Goal: Task Accomplishment & Management: Manage account settings

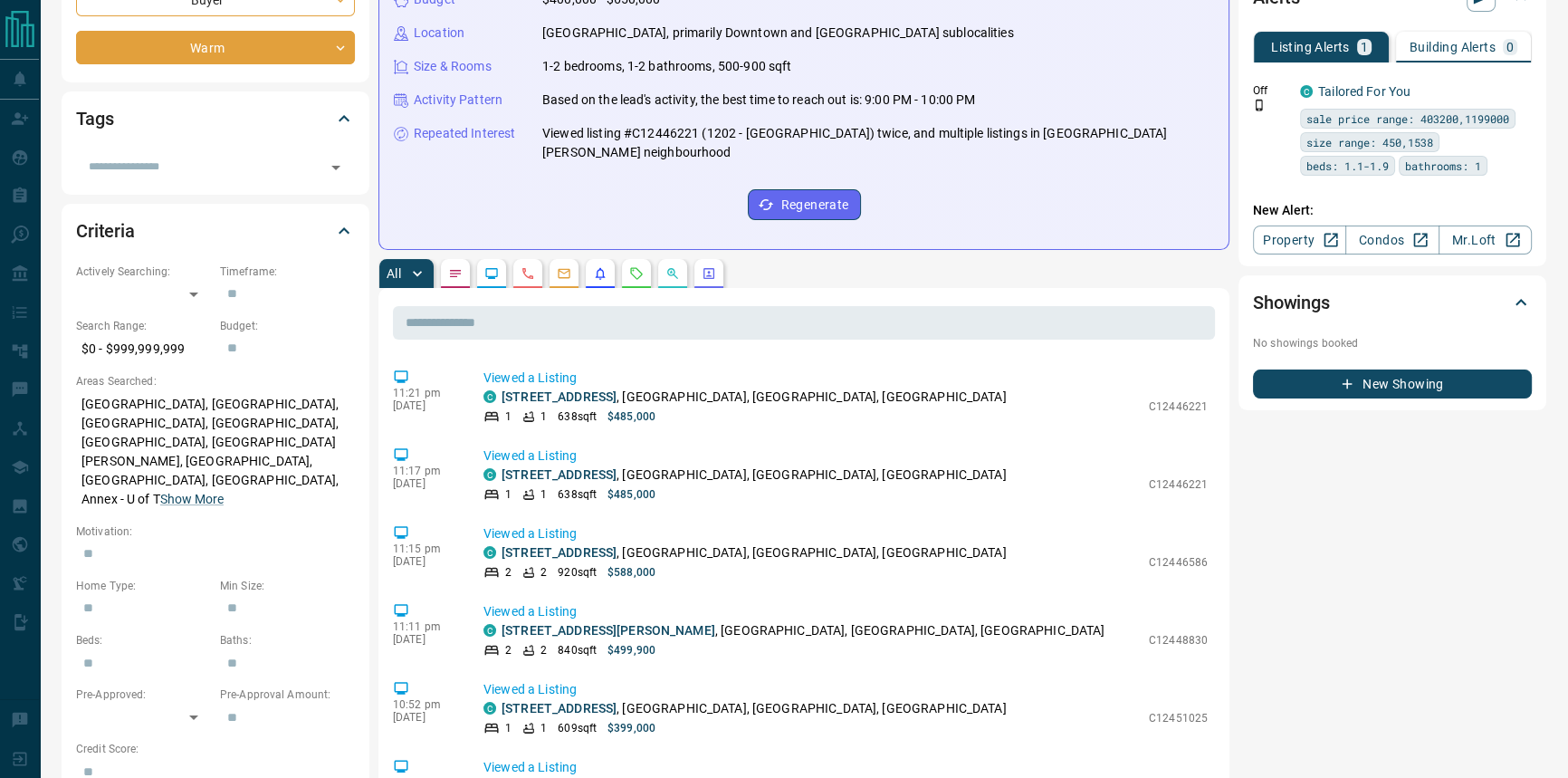
scroll to position [246, 0]
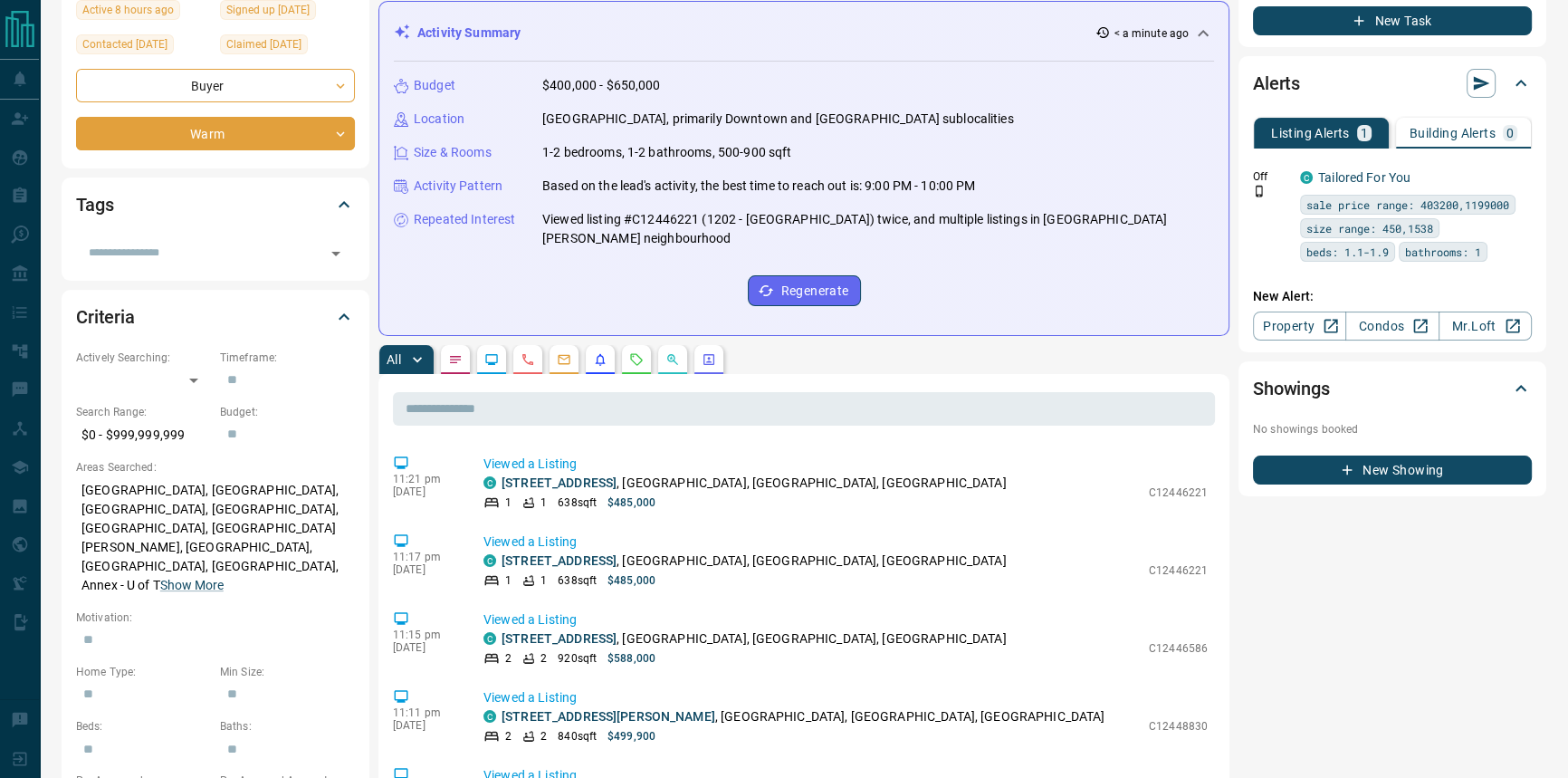
click at [1535, 170] on div "Alerts Listing Alerts 1 Building Alerts 0 Off C Tailored For You sale price ran…" at bounding box center [1392, 204] width 308 height 296
click at [1518, 170] on icon "button" at bounding box center [1519, 176] width 3 height 11
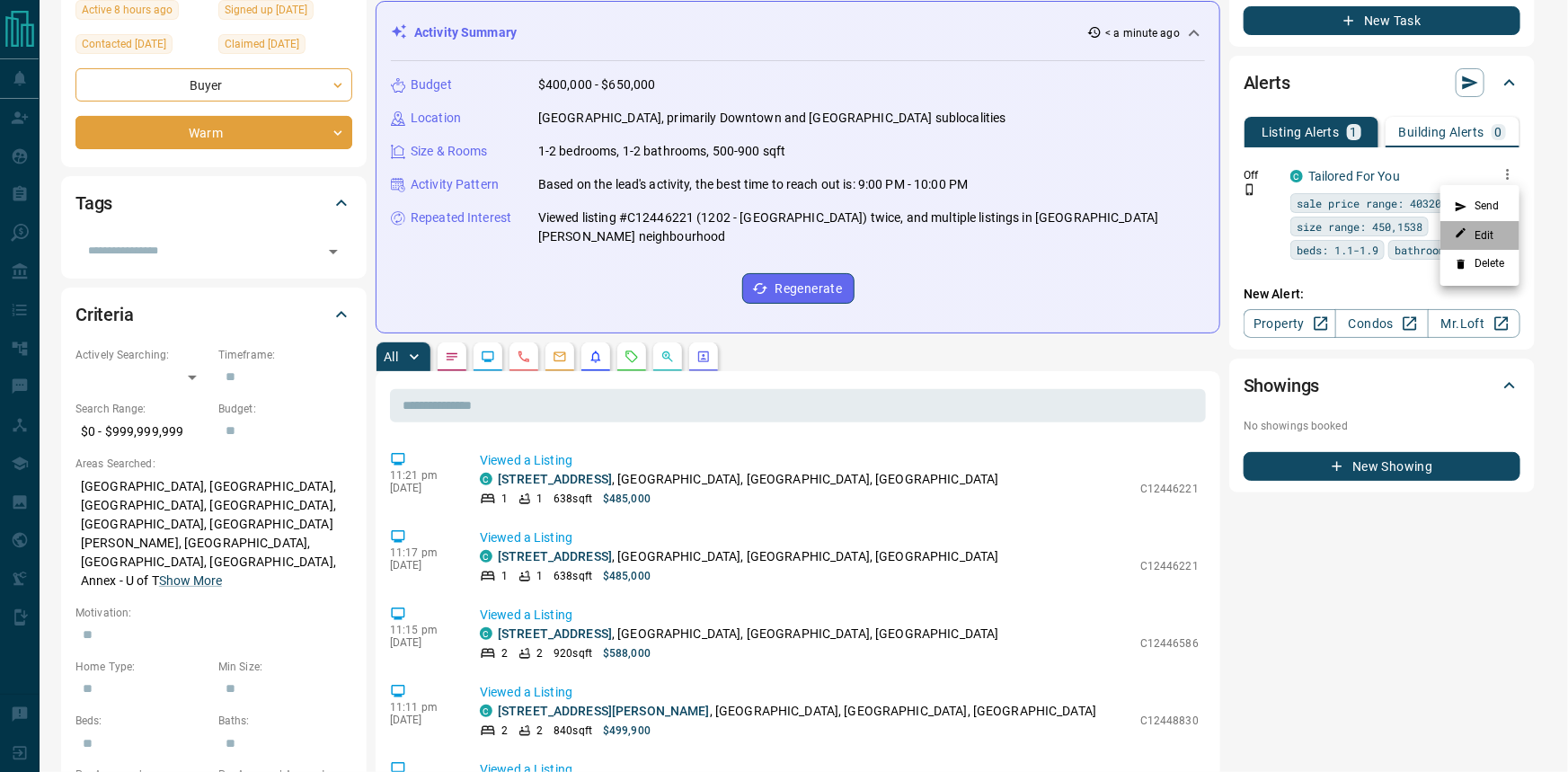
click at [1486, 225] on li "Edit" at bounding box center [1479, 235] width 79 height 29
click at [1484, 238] on link "Edit" at bounding box center [1474, 235] width 40 height 17
click at [557, 261] on div at bounding box center [784, 386] width 1568 height 772
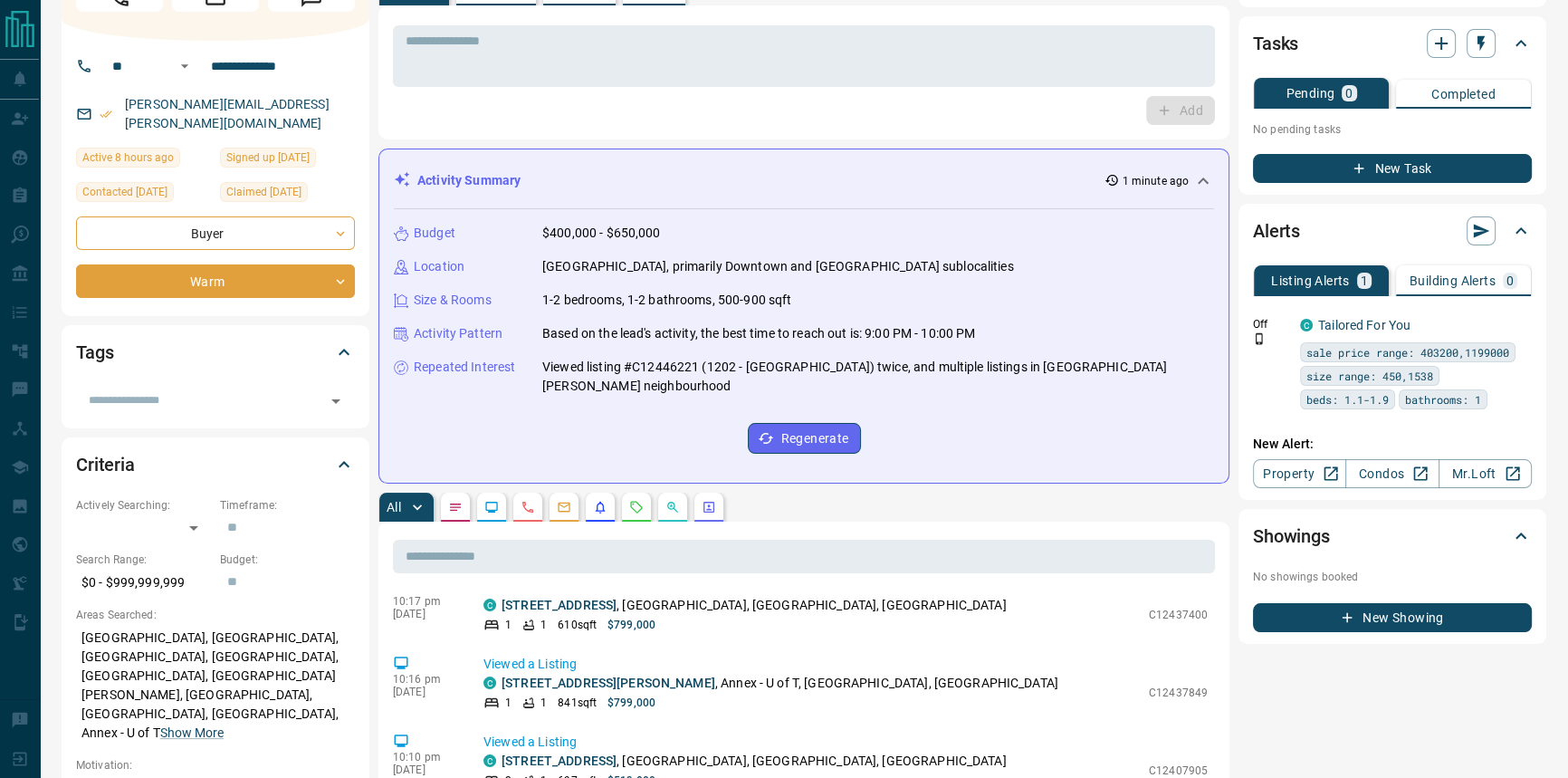
scroll to position [0, 0]
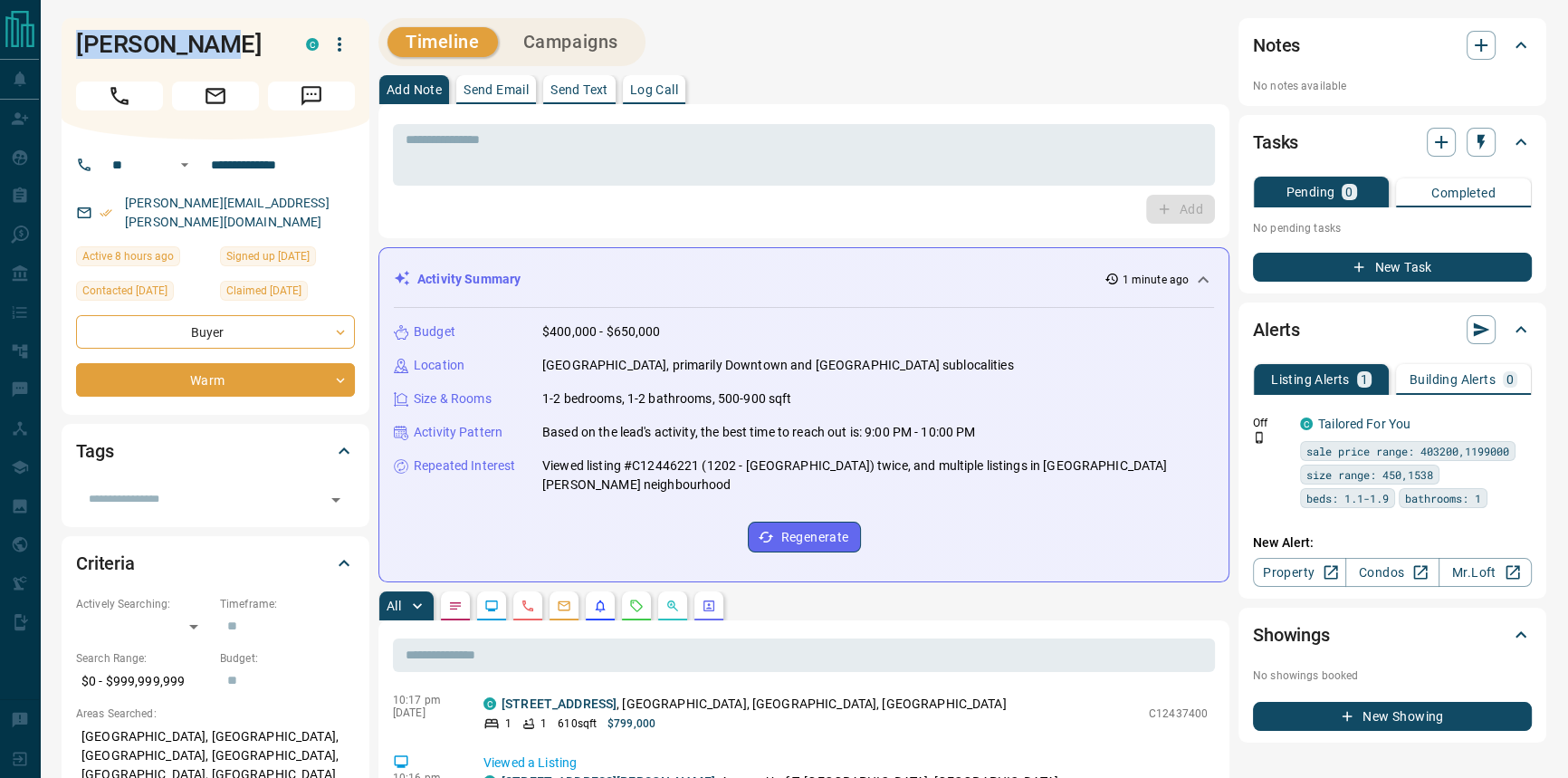
drag, startPoint x: 237, startPoint y: 37, endPoint x: 57, endPoint y: 33, distance: 180.0
copy h1 "[PERSON_NAME]"
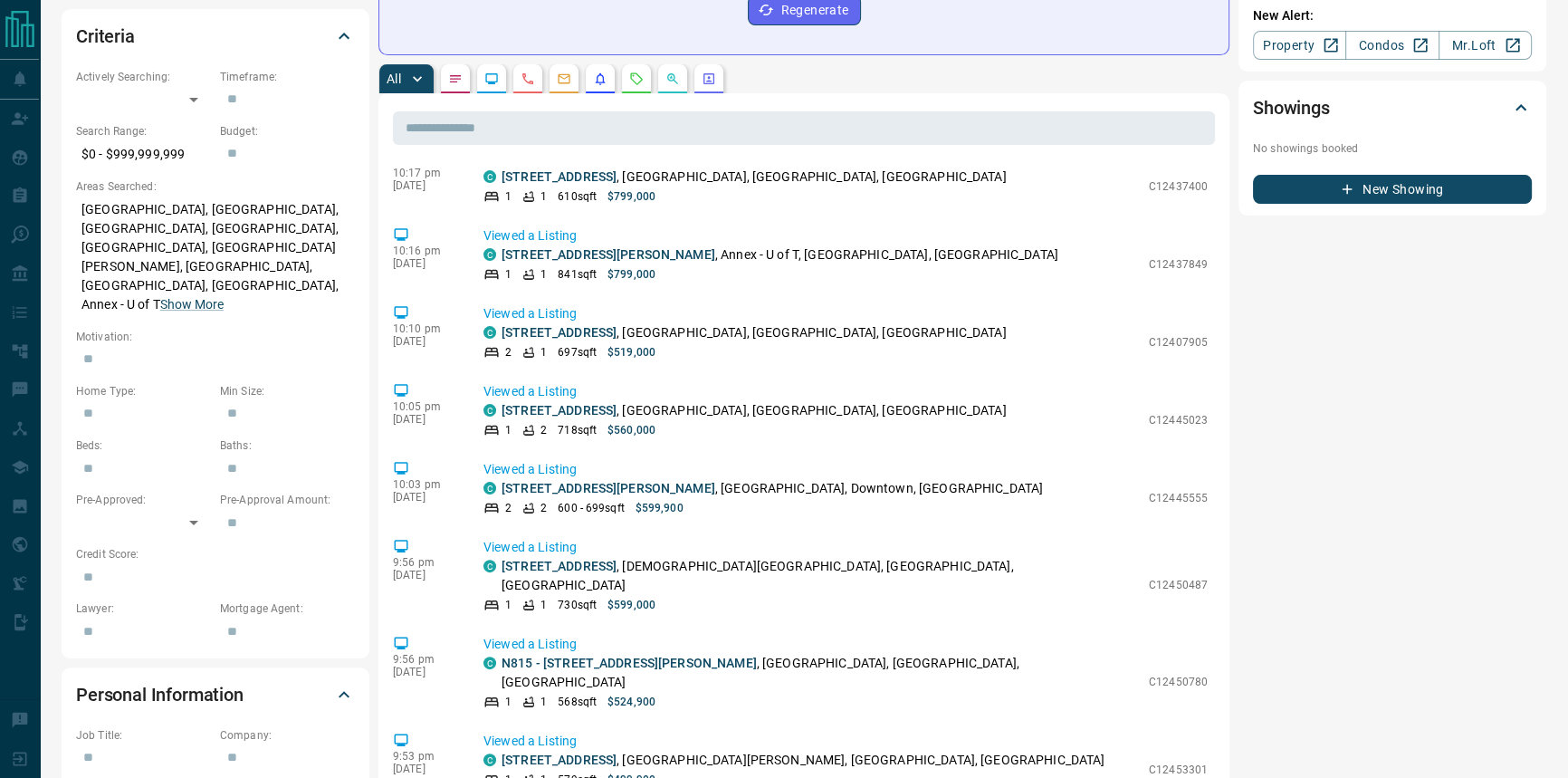
scroll to position [658, 0]
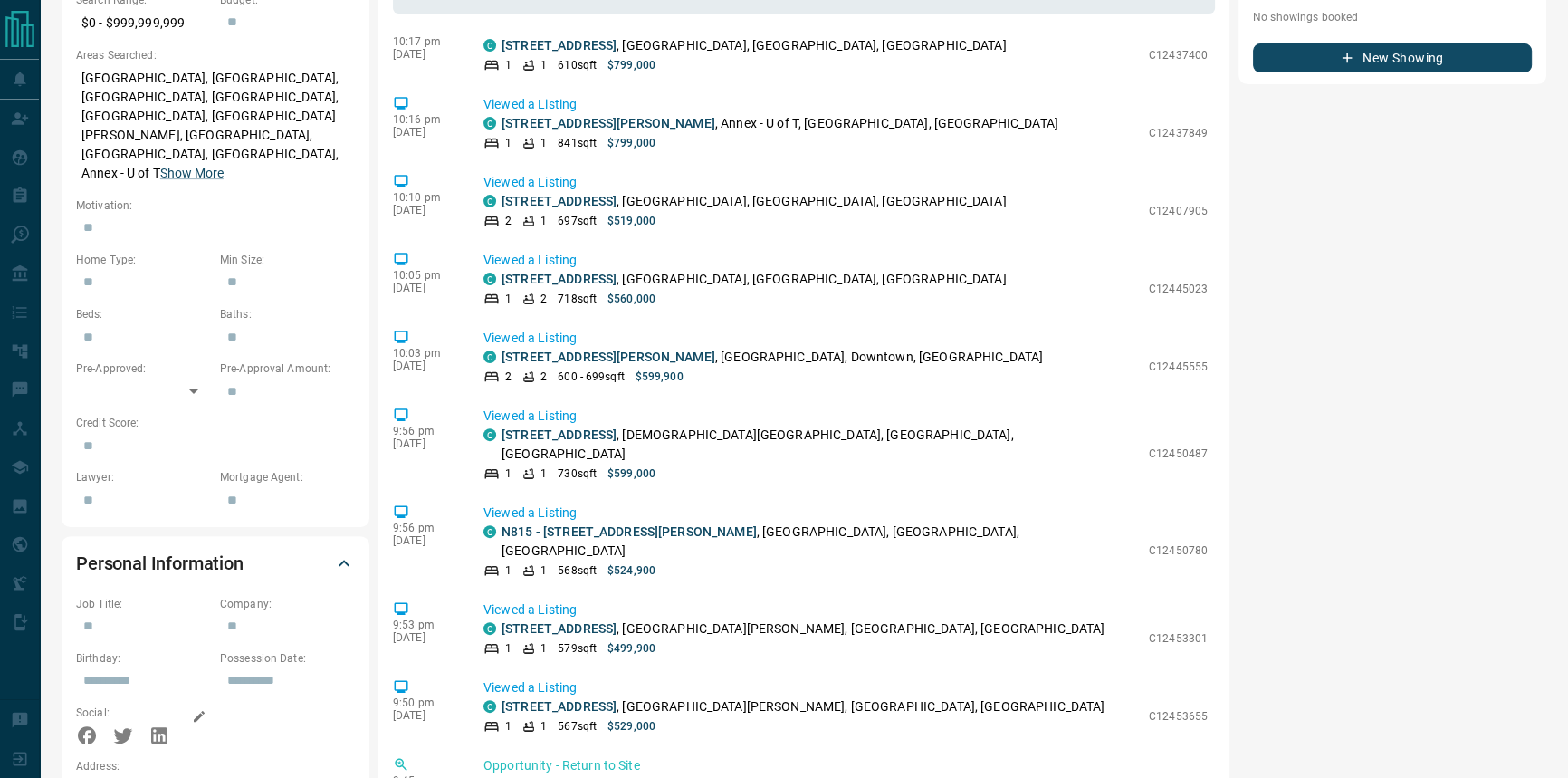
click at [199, 709] on icon "button" at bounding box center [198, 715] width 14 height 14
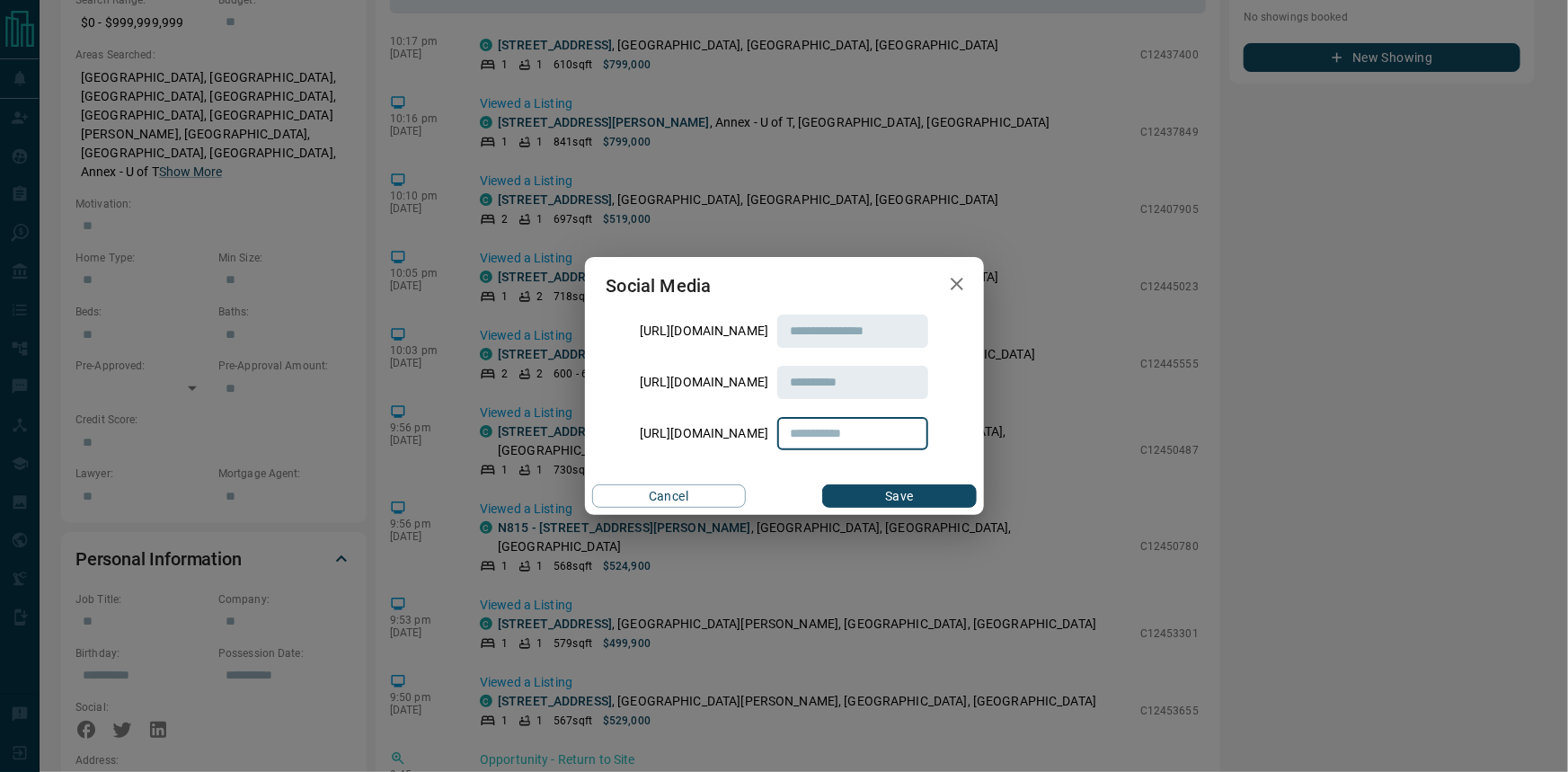
paste input "**********"
type input "**********"
click at [906, 487] on button "Save" at bounding box center [899, 495] width 154 height 23
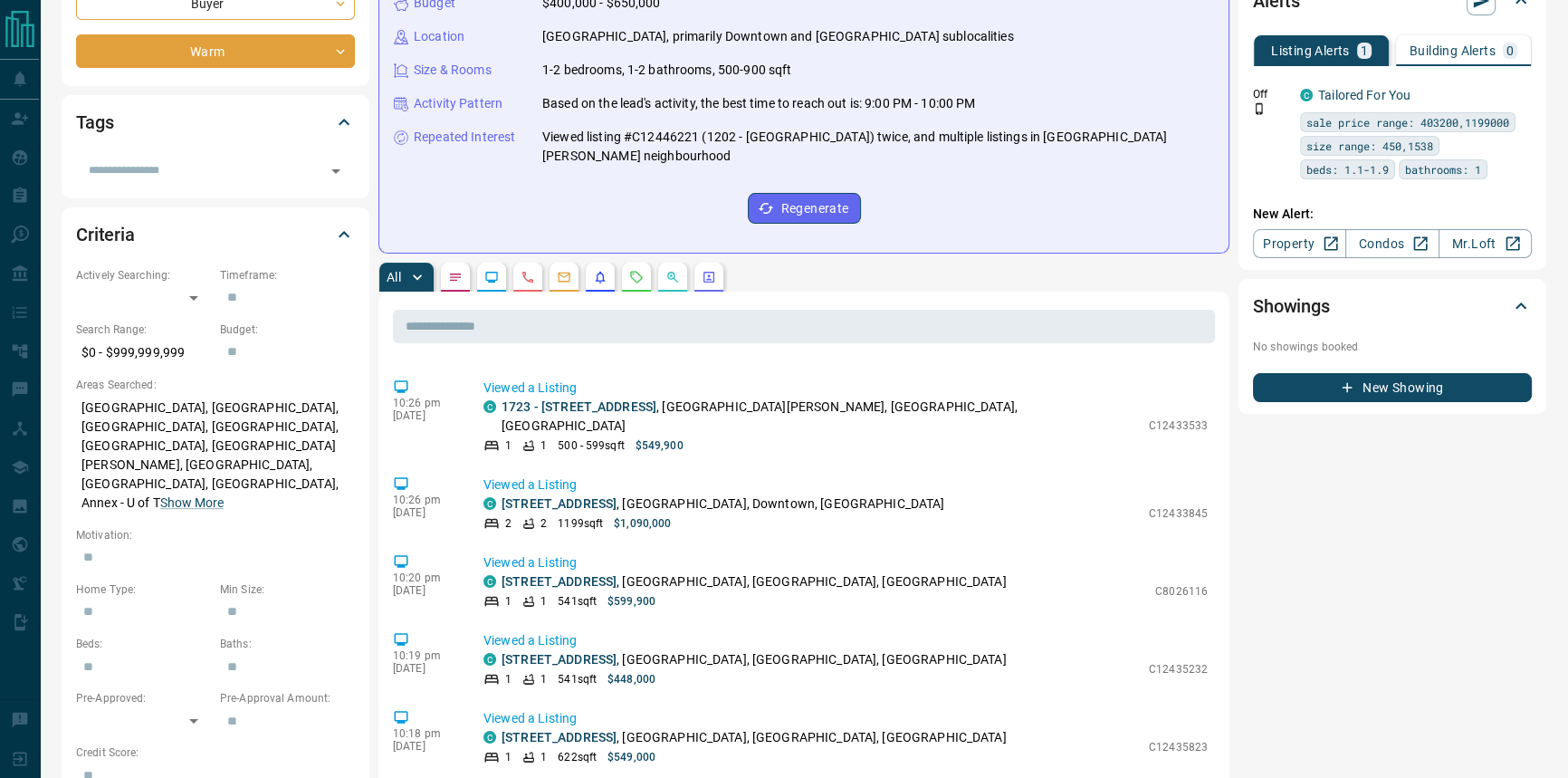
scroll to position [905, 0]
